Goal: Find specific page/section: Find specific page/section

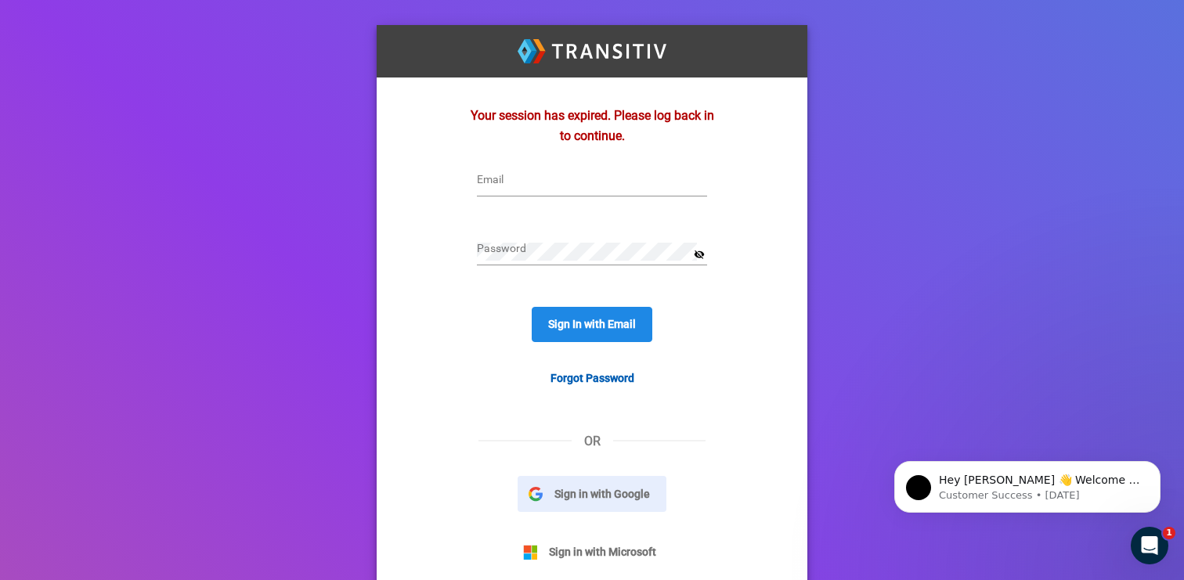
click at [637, 484] on button "Sign in with Google" at bounding box center [591, 494] width 149 height 36
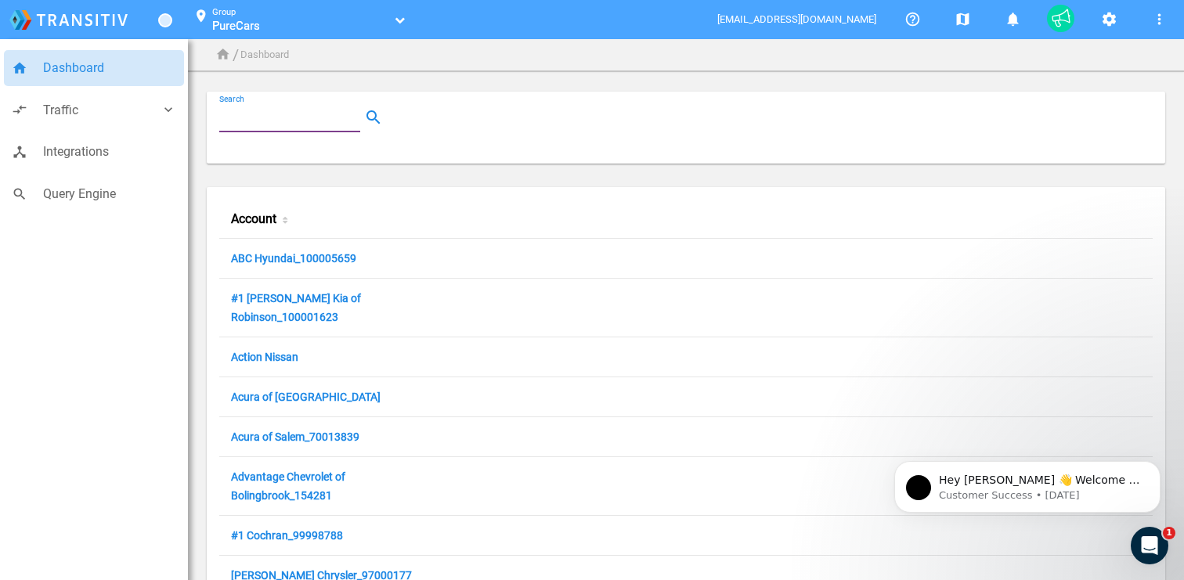
click at [277, 121] on input "Search" at bounding box center [292, 117] width 147 height 19
paste input "100002914"
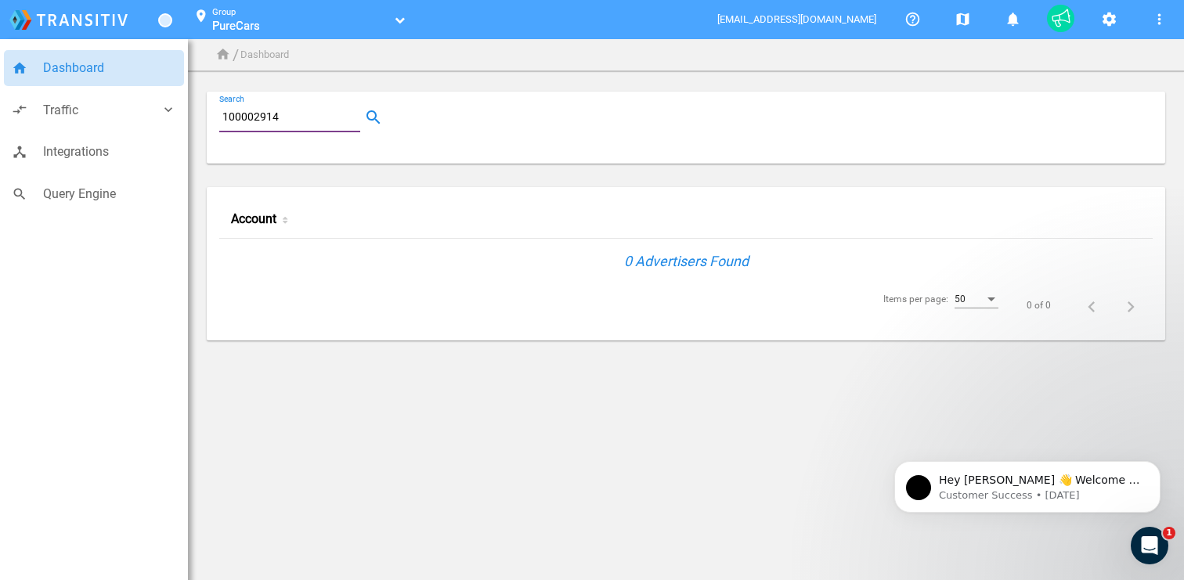
type input "100002914"
click at [290, 19] on link "PureCars" at bounding box center [300, 26] width 177 height 16
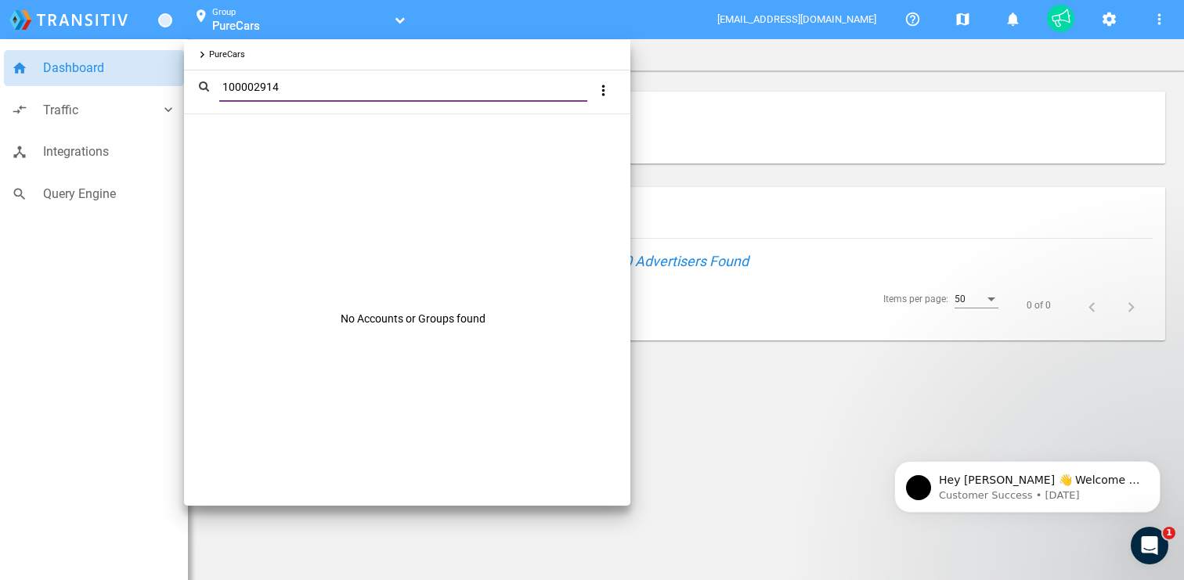
type input "100002914"
click at [106, 69] on div at bounding box center [592, 290] width 1184 height 580
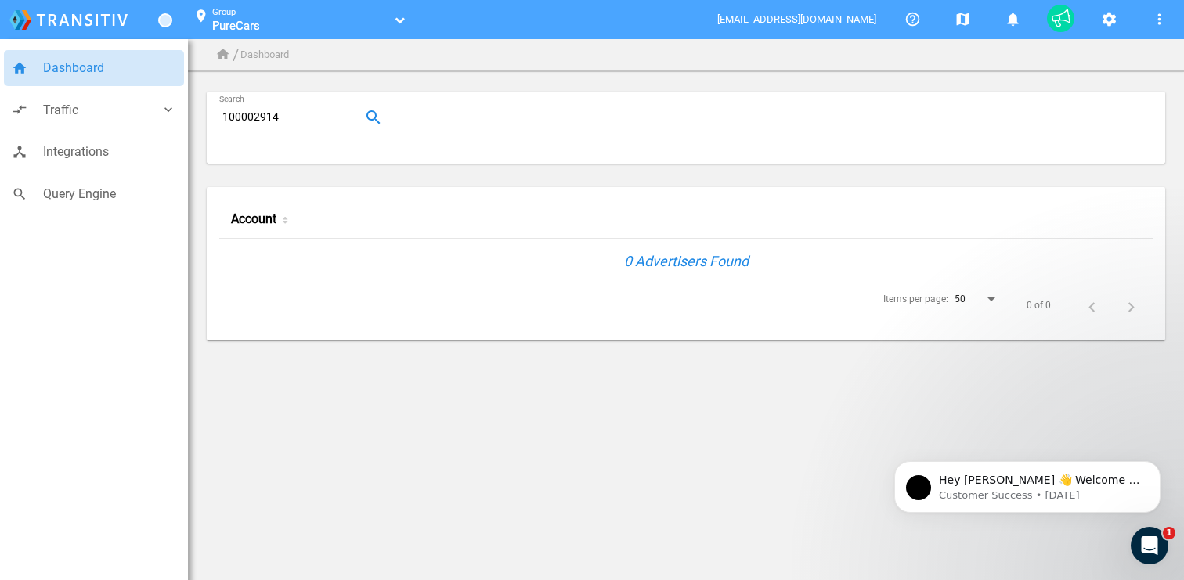
click at [74, 69] on span "Dashboard" at bounding box center [109, 68] width 133 height 20
click at [96, 118] on span "Traffic" at bounding box center [101, 110] width 117 height 20
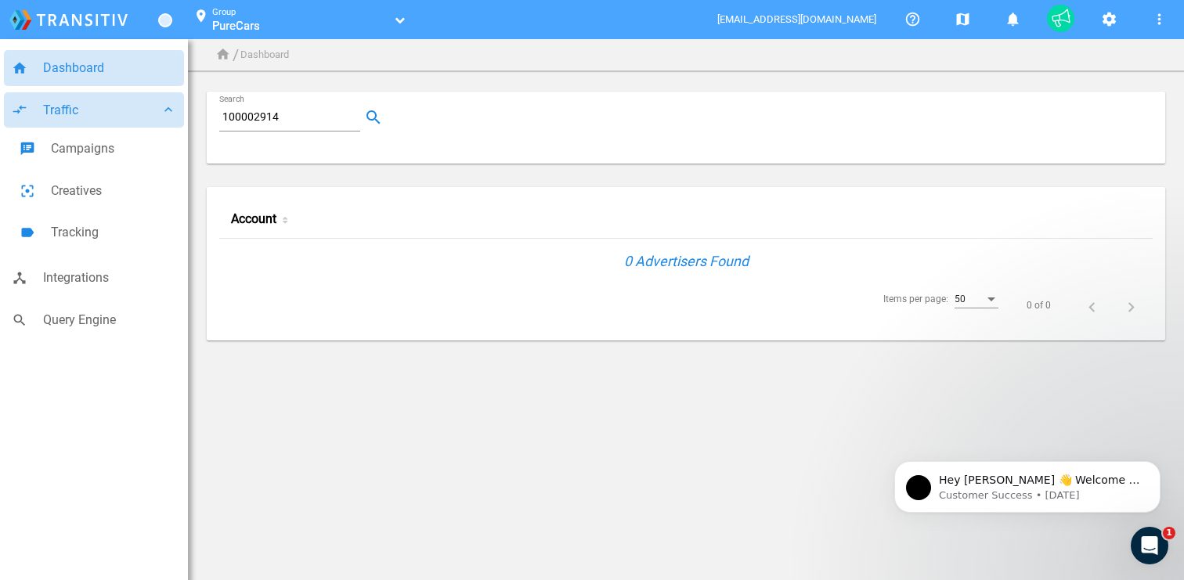
click at [96, 114] on span "Traffic" at bounding box center [101, 110] width 117 height 20
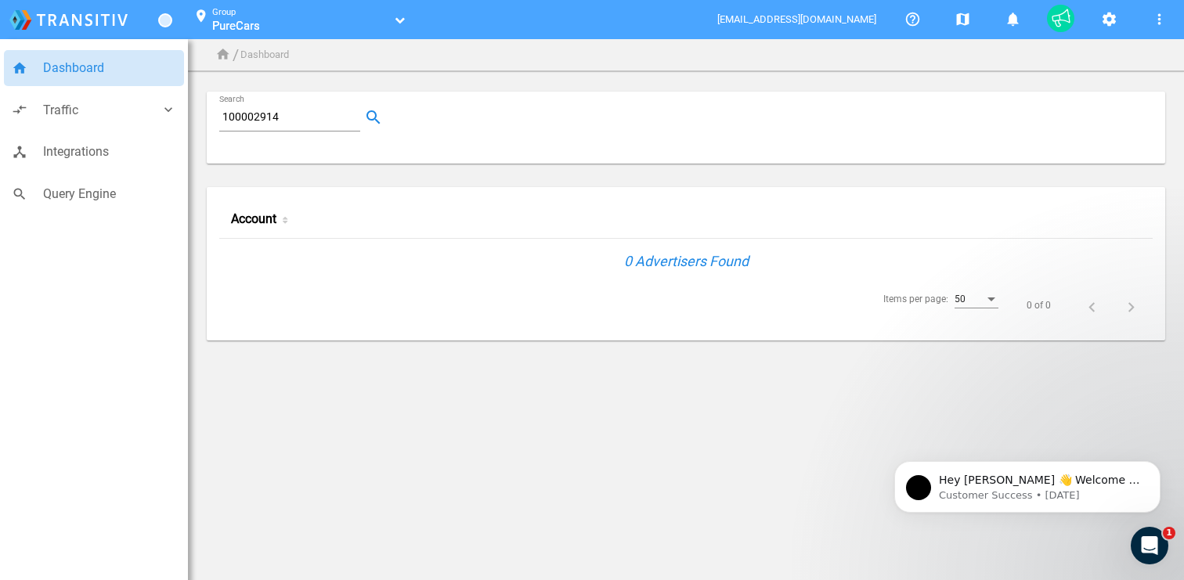
click at [81, 74] on span "Dashboard" at bounding box center [109, 68] width 133 height 20
click at [110, 19] on img at bounding box center [68, 20] width 118 height 20
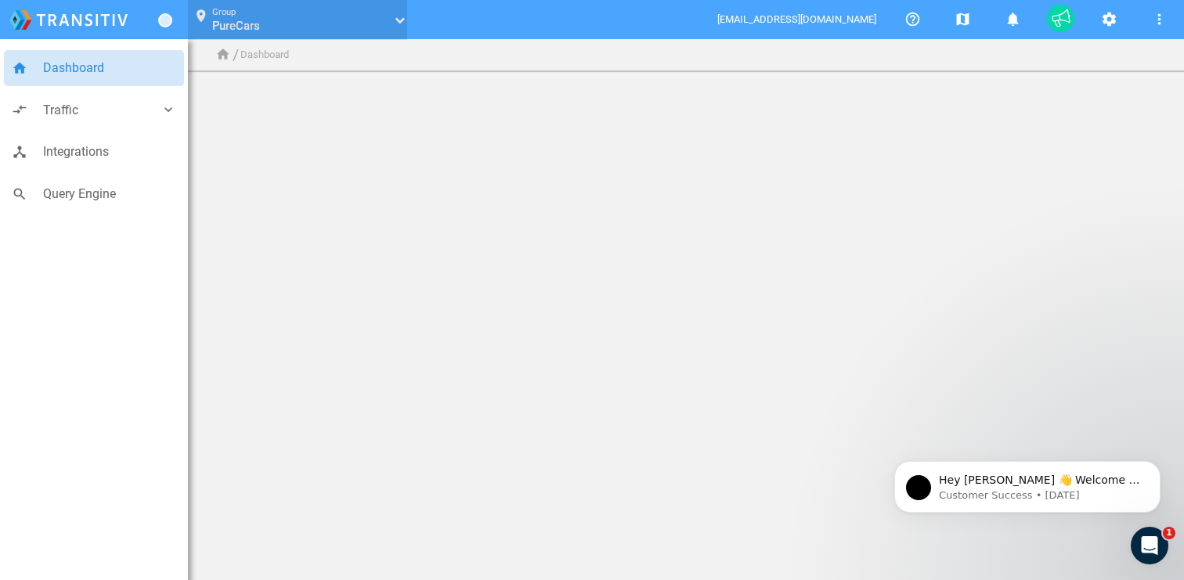
click at [262, 25] on link "PureCars" at bounding box center [300, 26] width 177 height 16
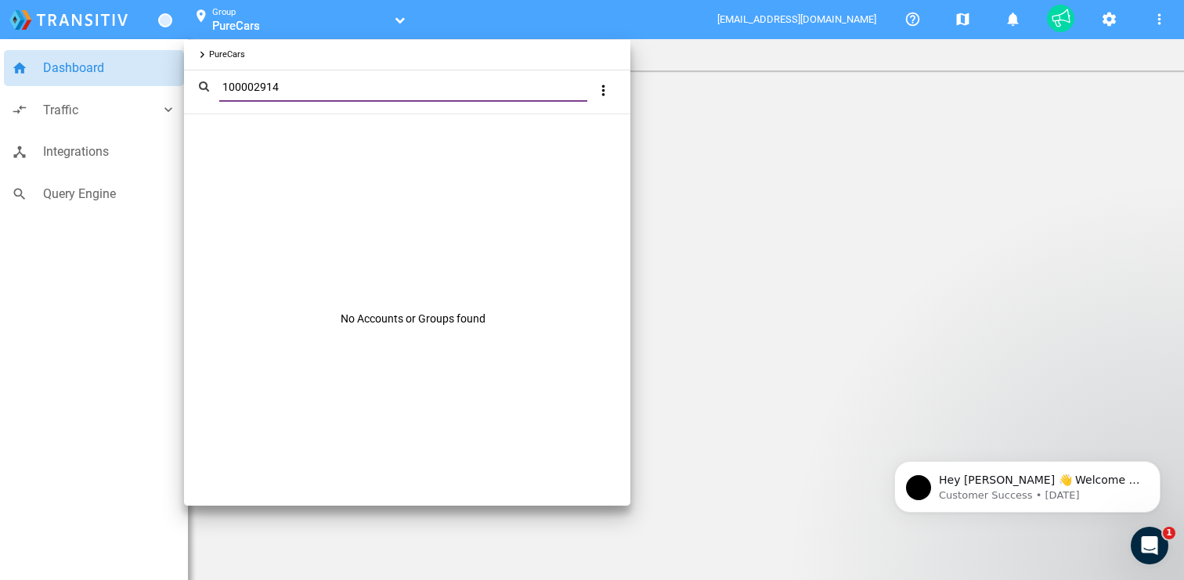
click at [319, 85] on input "100002914" at bounding box center [406, 87] width 374 height 18
paste input "Rick Hendrick Chevrolet Naples"
type input "Rick Hendrick Chevrolet Naples"
click at [96, 74] on div at bounding box center [592, 290] width 1184 height 580
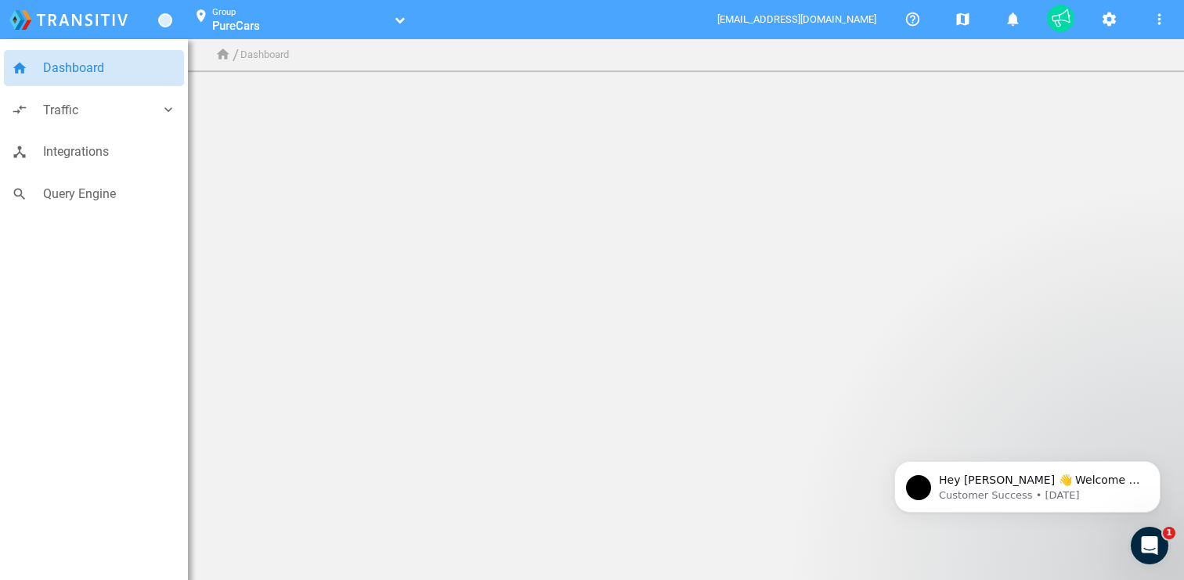
click at [230, 16] on small "Group" at bounding box center [223, 12] width 23 height 10
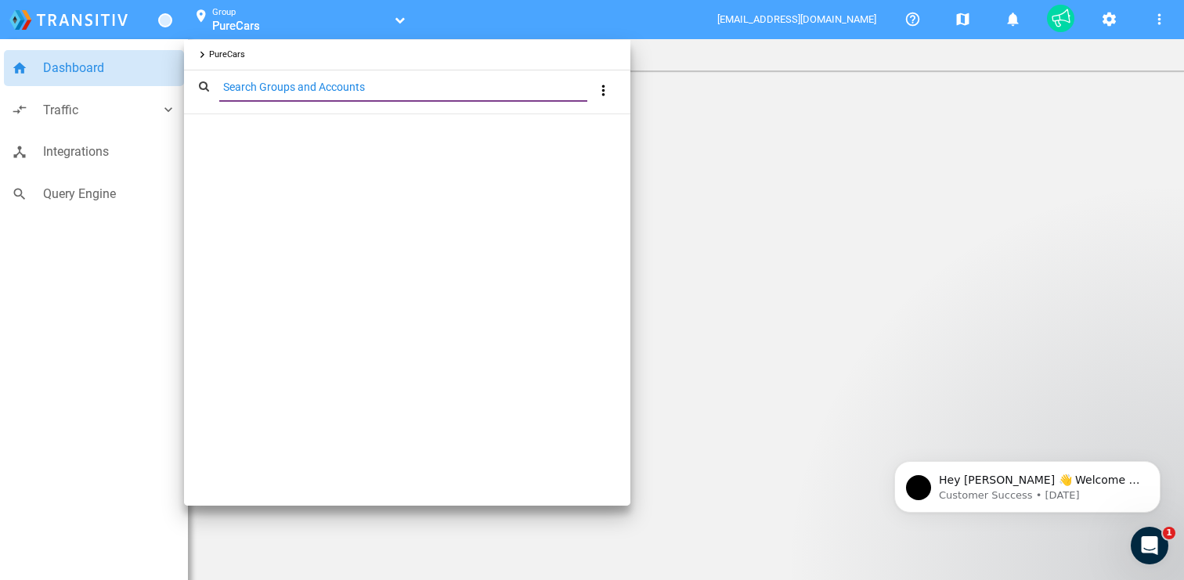
click at [205, 54] on span "keyboard_arrow_right" at bounding box center [202, 55] width 13 height 13
click at [200, 54] on span "keyboard_arrow_right" at bounding box center [202, 55] width 13 height 13
click at [269, 74] on div "Search Groups and Accounts" at bounding box center [403, 87] width 368 height 27
paste input "Rick Hendrick Chevrolet Naples"
type input "Rick Hendrick Chevrolet Naples"
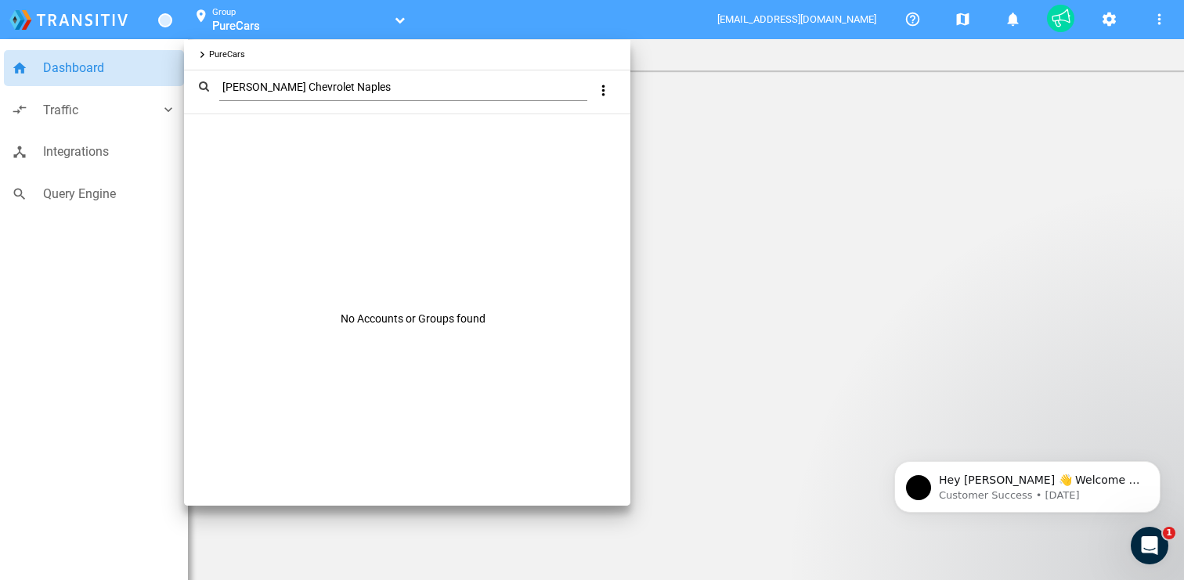
click at [157, 343] on div at bounding box center [592, 290] width 1184 height 580
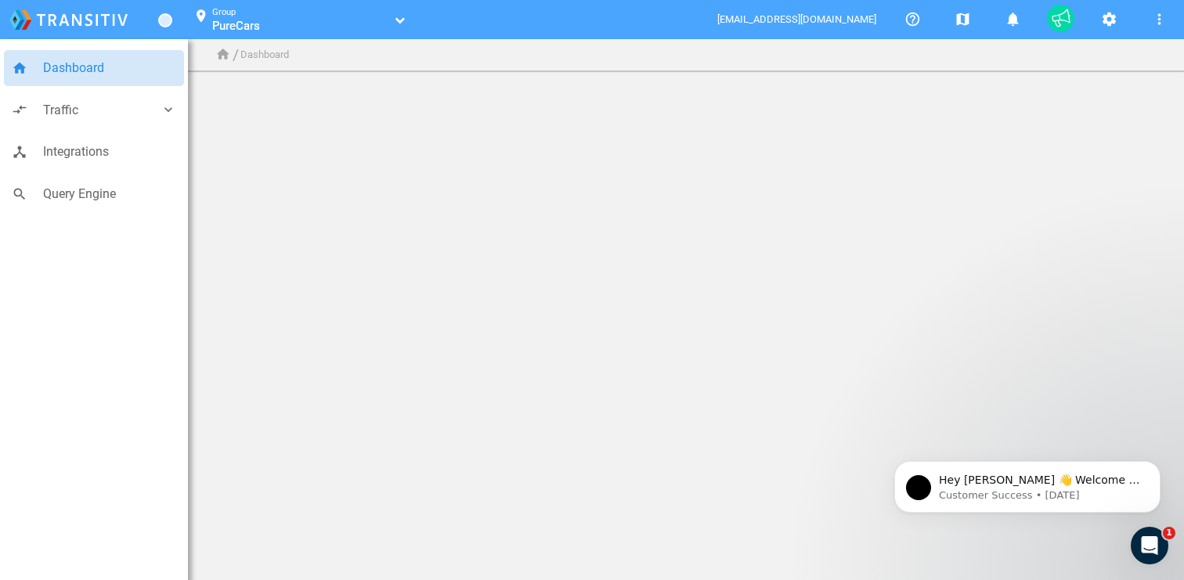
click at [125, 59] on span "Dashboard" at bounding box center [109, 68] width 133 height 20
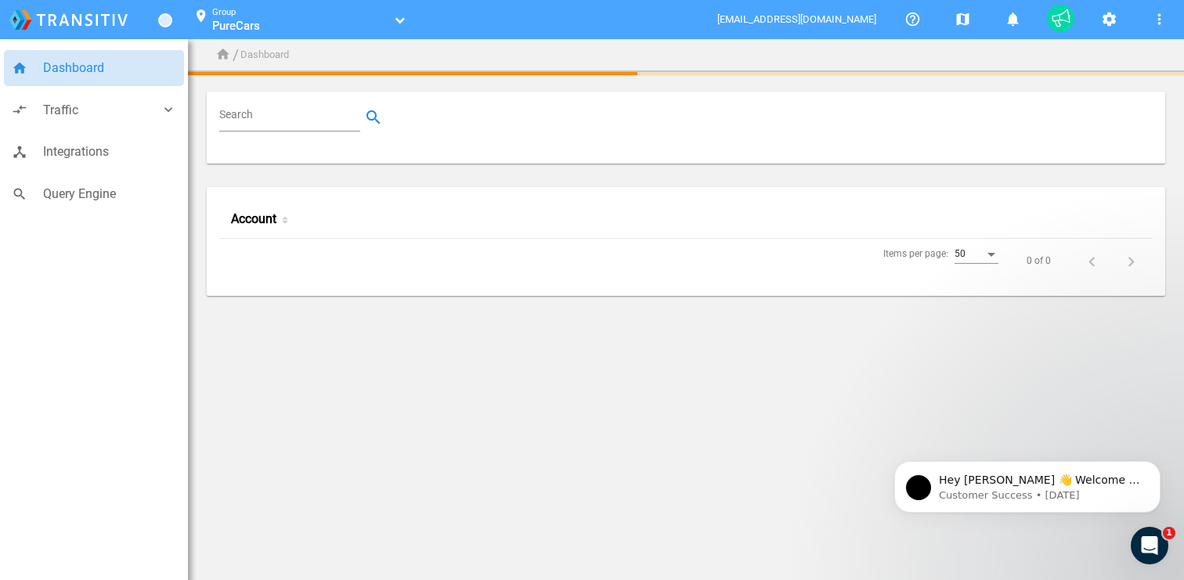
click at [295, 124] on input "Search" at bounding box center [292, 117] width 147 height 19
paste input "Rick Hendrick Chevrolet Naples"
type input "Rick Hendrick Chevrolet Naples"
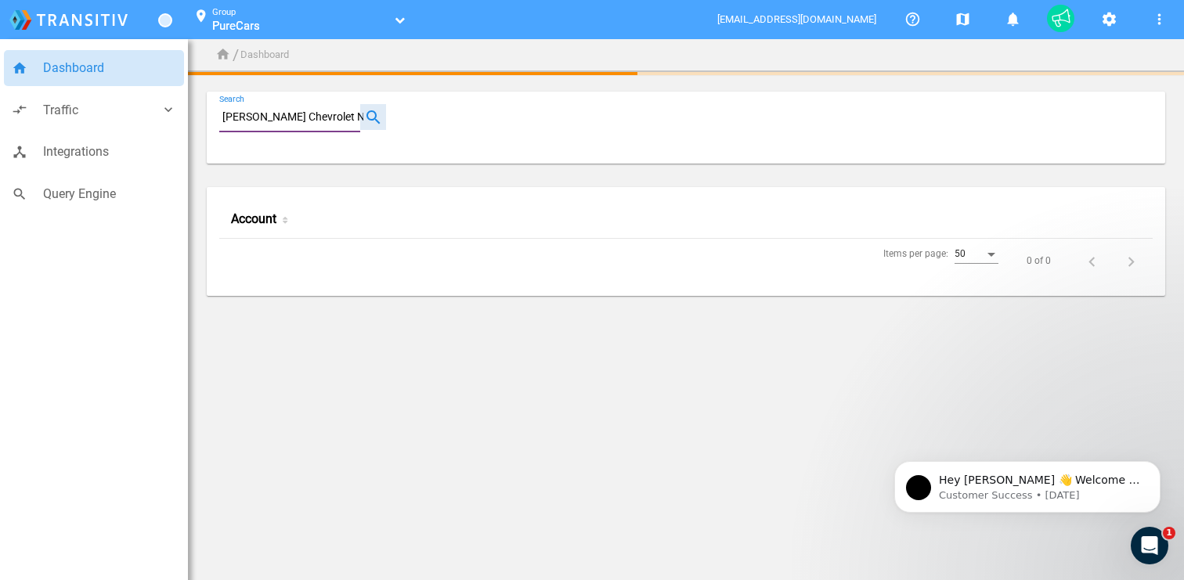
click at [373, 122] on button "button" at bounding box center [373, 117] width 26 height 26
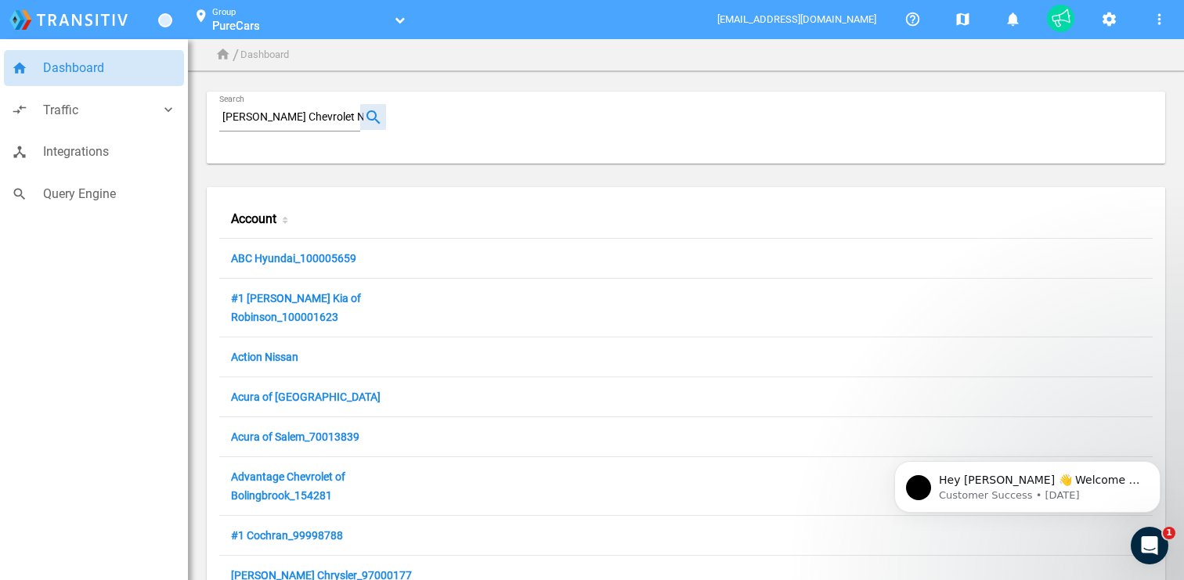
click at [374, 125] on button "button" at bounding box center [373, 117] width 26 height 26
click at [334, 123] on input "Rick Hendrick Chevrolet Naples" at bounding box center [292, 117] width 147 height 19
paste input "Rick Hendrick Chevrolet Naples"
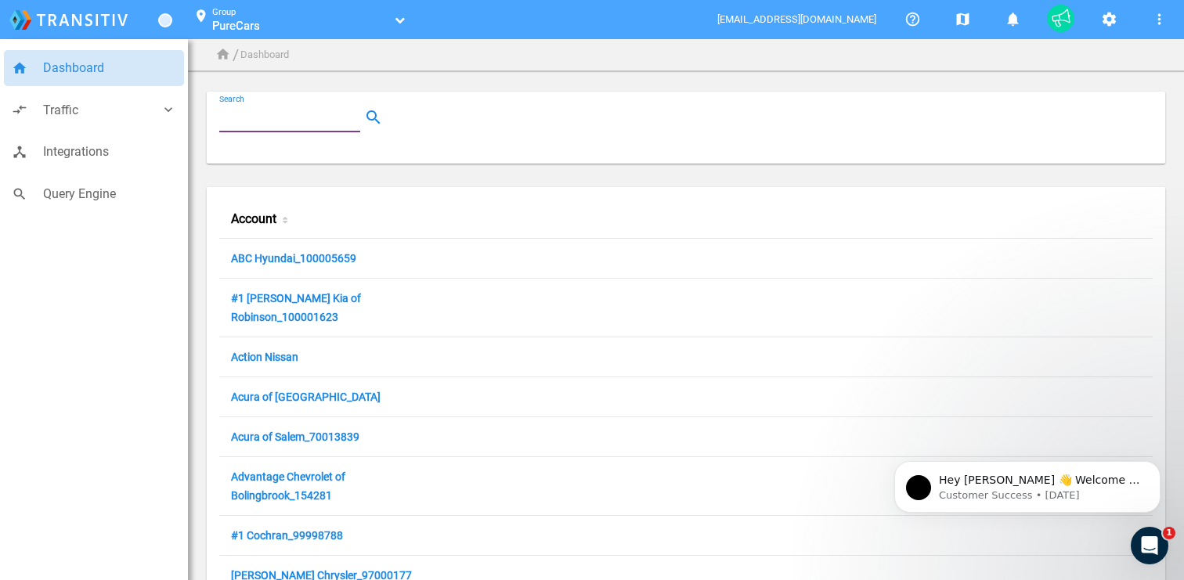
type input "Rick Hendrick Chevrolet Naples"
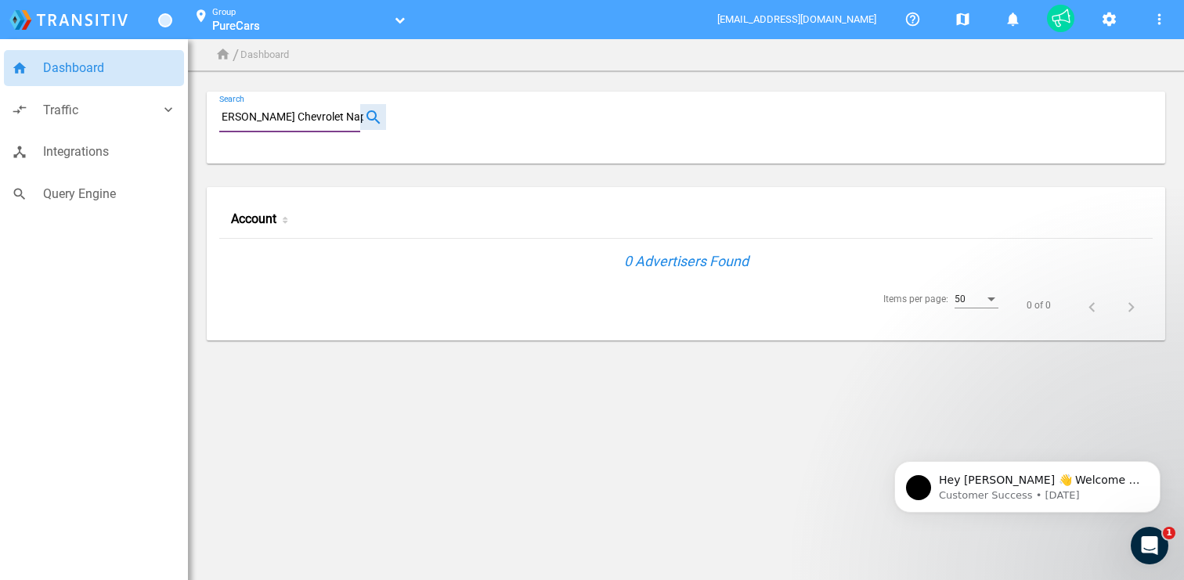
click at [373, 121] on button "button" at bounding box center [373, 117] width 26 height 26
